Goal: Transaction & Acquisition: Purchase product/service

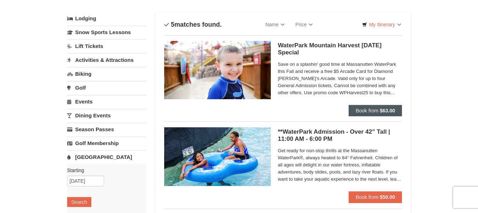
scroll to position [36, 0]
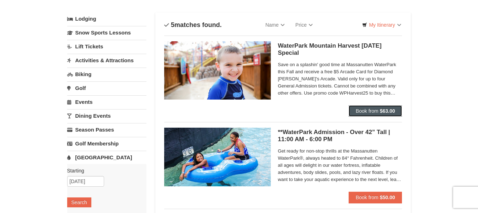
click at [367, 111] on span "Book from" at bounding box center [367, 111] width 23 height 6
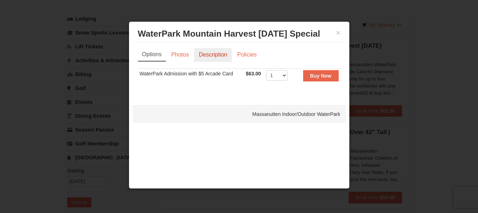
click at [219, 49] on link "Description" at bounding box center [213, 55] width 38 height 14
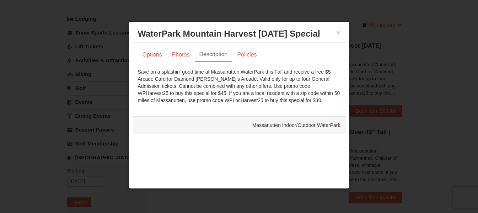
click at [287, 83] on div "Save on a splashin' good time at Massanutten WaterPark this Fall and receive a …" at bounding box center [239, 86] width 203 height 36
click at [285, 85] on div "Save on a splashin' good time at Massanutten WaterPark this Fall and receive a …" at bounding box center [239, 86] width 203 height 36
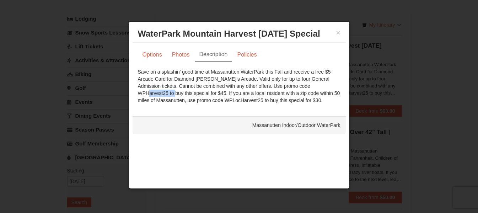
copy div "WPHarvest25"
click at [153, 53] on link "Options" at bounding box center [152, 55] width 29 height 14
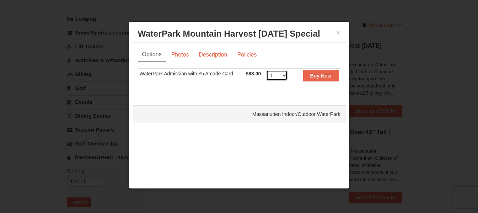
click at [283, 74] on select "1 2 3 4 5 6 7 8 9 10 11 12 13 14 15 16 17 18 19 20 21 22" at bounding box center [276, 75] width 21 height 11
select select "3"
click at [266, 70] on select "1 2 3 4 5 6 7 8 9 10 11 12 13 14 15 16 17 18 19 20 21 22" at bounding box center [276, 75] width 21 height 11
click at [311, 74] on strong "Buy Now" at bounding box center [320, 76] width 21 height 6
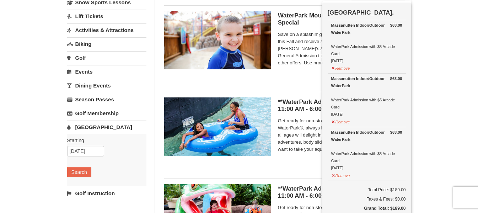
scroll to position [109, 0]
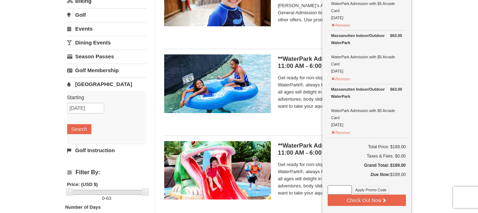
click at [347, 190] on input at bounding box center [340, 189] width 24 height 9
paste input "WPHarvest25"
type input "WPHarvest25"
click at [359, 188] on button "Apply Promo Code" at bounding box center [371, 190] width 36 height 8
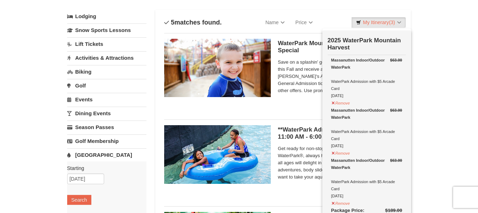
scroll to position [38, 0]
